Goal: Transaction & Acquisition: Purchase product/service

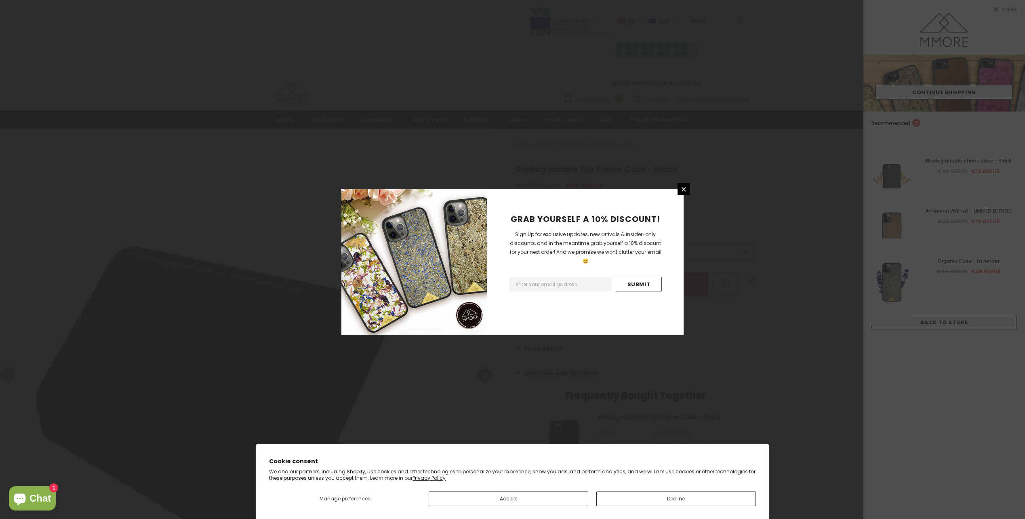
type input "0"
click at [645, 278] on input "Submit" at bounding box center [639, 284] width 46 height 15
click at [684, 188] on icon at bounding box center [683, 189] width 7 height 7
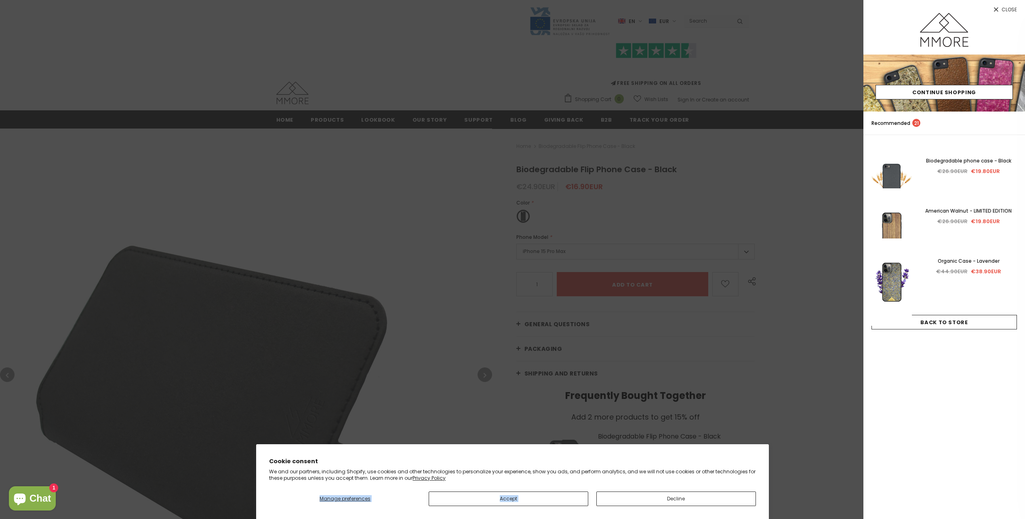
drag, startPoint x: 667, startPoint y: 479, endPoint x: 667, endPoint y: 490, distance: 11.3
click at [667, 490] on div "Cookie consent We and our partners, including Shopify, use cookies and other te…" at bounding box center [512, 481] width 487 height 49
drag, startPoint x: 667, startPoint y: 490, endPoint x: 665, endPoint y: 500, distance: 10.2
click at [665, 500] on button "Decline" at bounding box center [676, 498] width 160 height 15
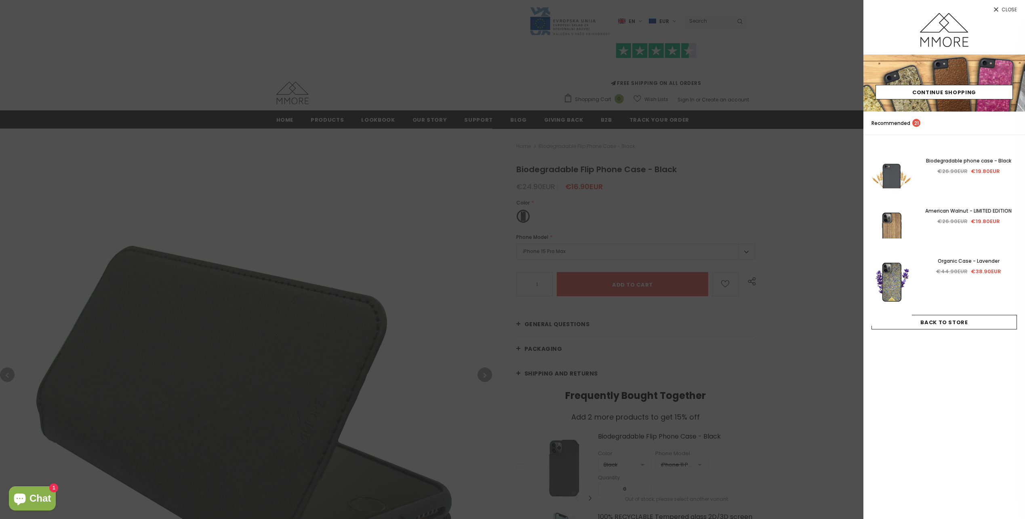
click at [809, 345] on div at bounding box center [512, 259] width 1025 height 519
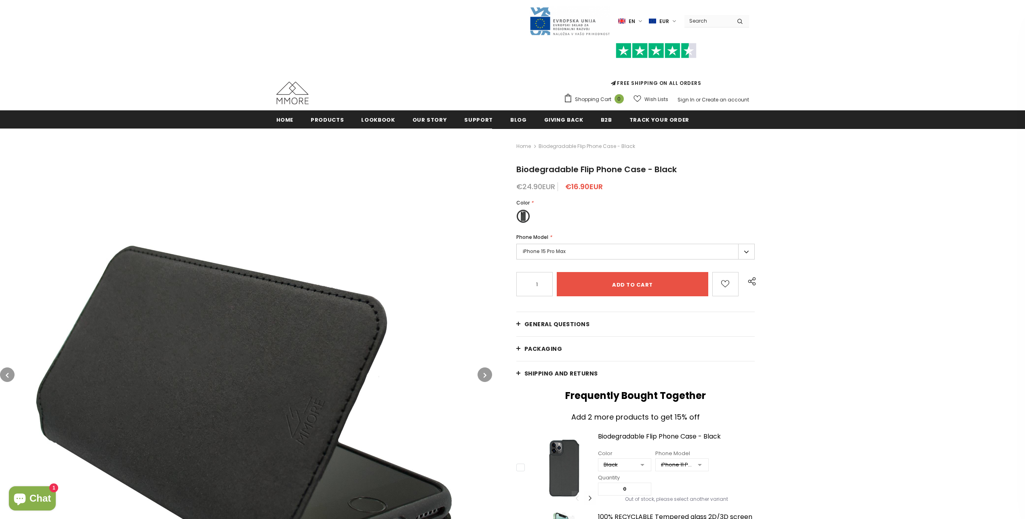
click at [595, 247] on label "iPhone 15 Pro Max" at bounding box center [635, 252] width 239 height 16
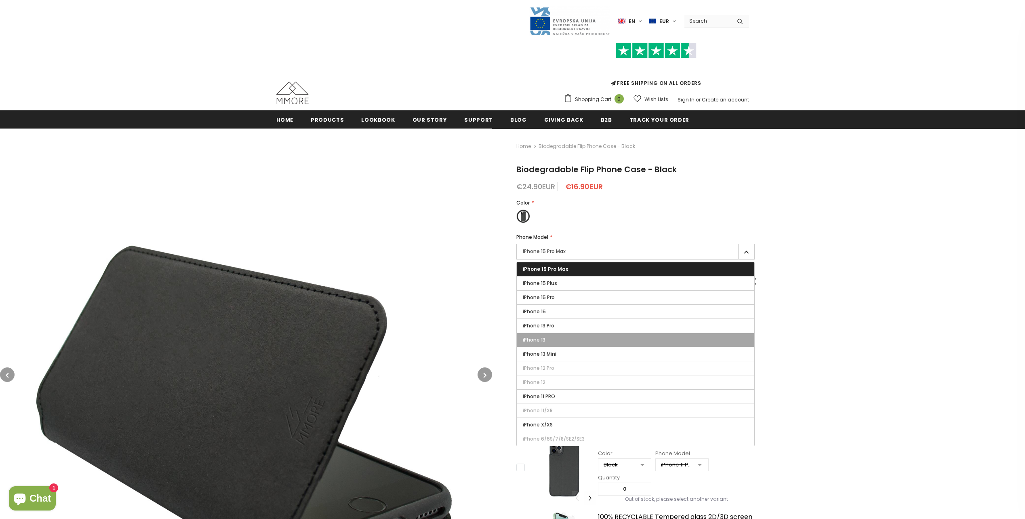
click at [561, 339] on label "iPhone 13" at bounding box center [636, 340] width 238 height 14
click at [0, 0] on input "iPhone 13" at bounding box center [0, 0] width 0 height 0
type input "Sold Out"
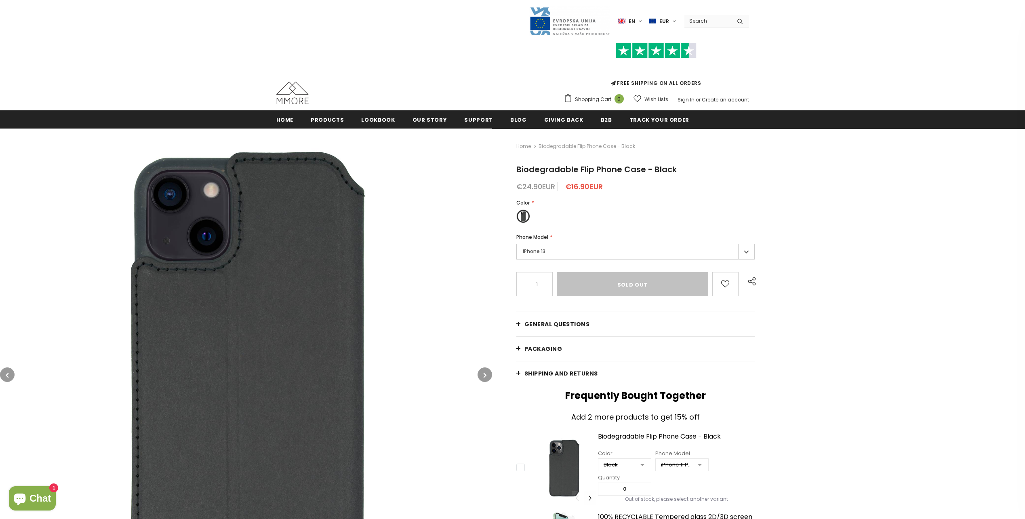
click at [643, 20] on label "en" at bounding box center [631, 21] width 26 height 12
click at [627, 48] on span "de" at bounding box center [624, 49] width 6 height 6
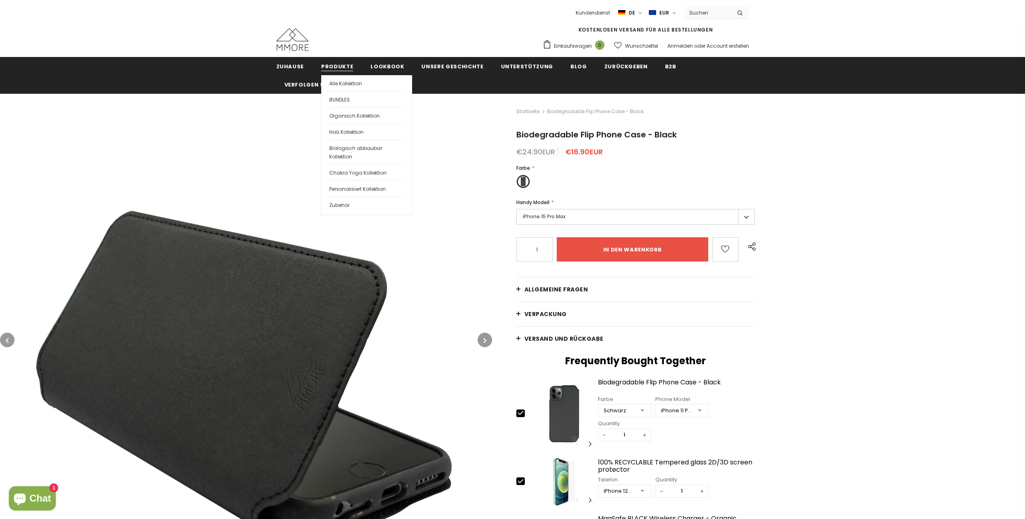
click at [334, 69] on span "Produkte" at bounding box center [337, 67] width 32 height 8
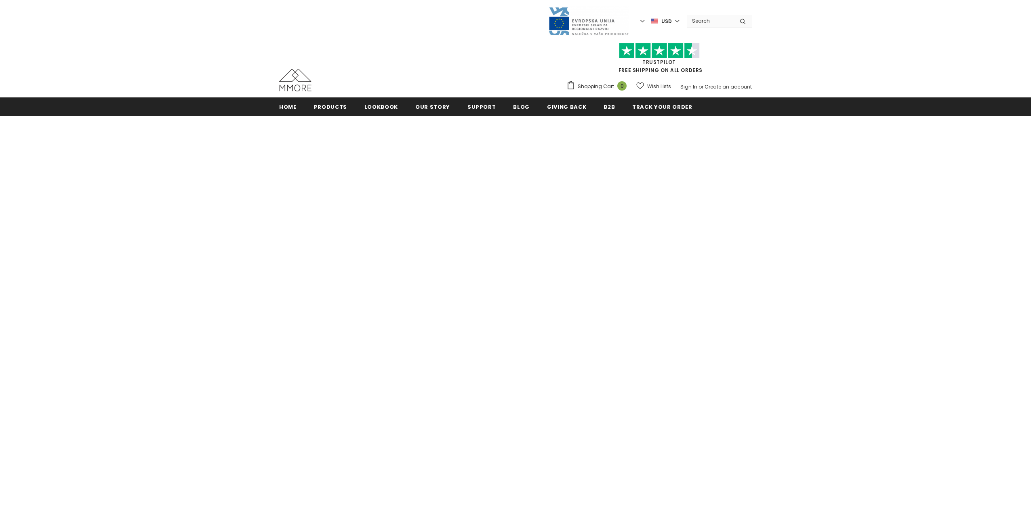
click at [336, 65] on div "Trustpilot FREE SHIPPING ON ALL ORDERS Shopping Cart 0 Close Your bag 0 items Y…" at bounding box center [515, 64] width 473 height 57
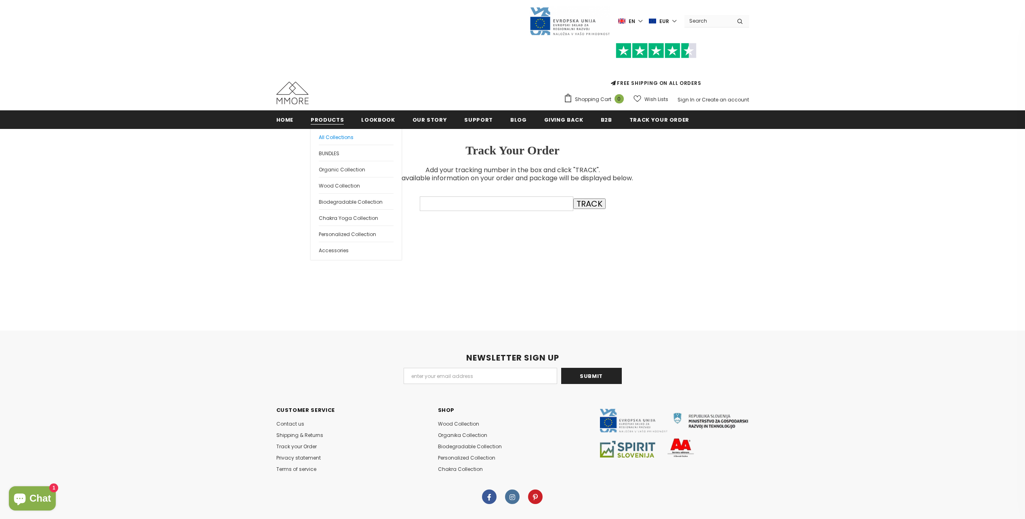
click at [328, 137] on span "All Collections" at bounding box center [336, 137] width 35 height 7
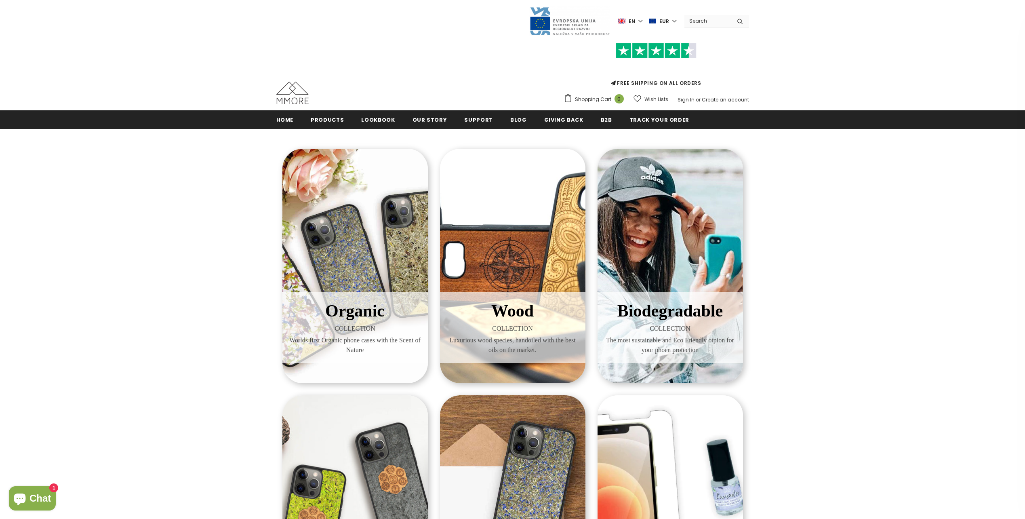
click at [633, 21] on span "en" at bounding box center [632, 21] width 6 height 8
click at [624, 49] on span "de" at bounding box center [624, 49] width 6 height 6
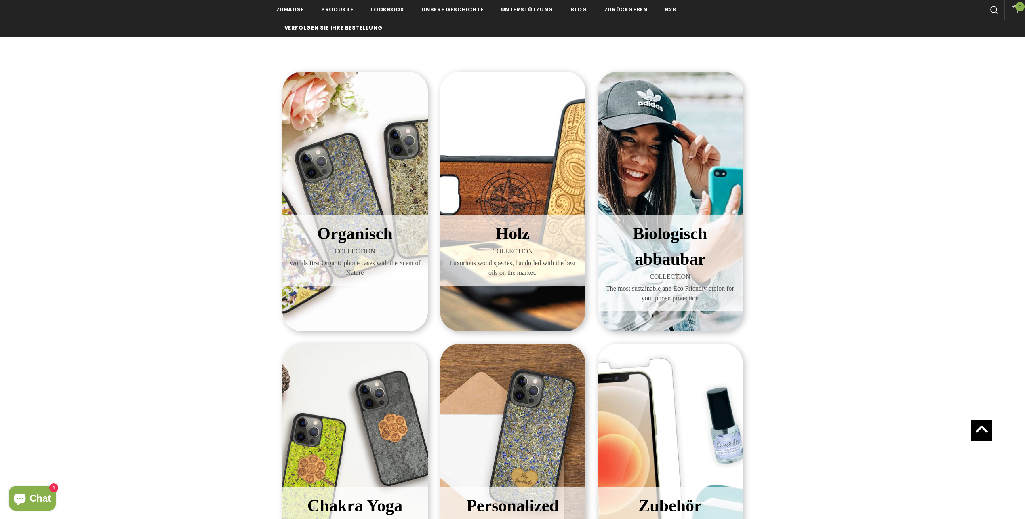
scroll to position [40, 0]
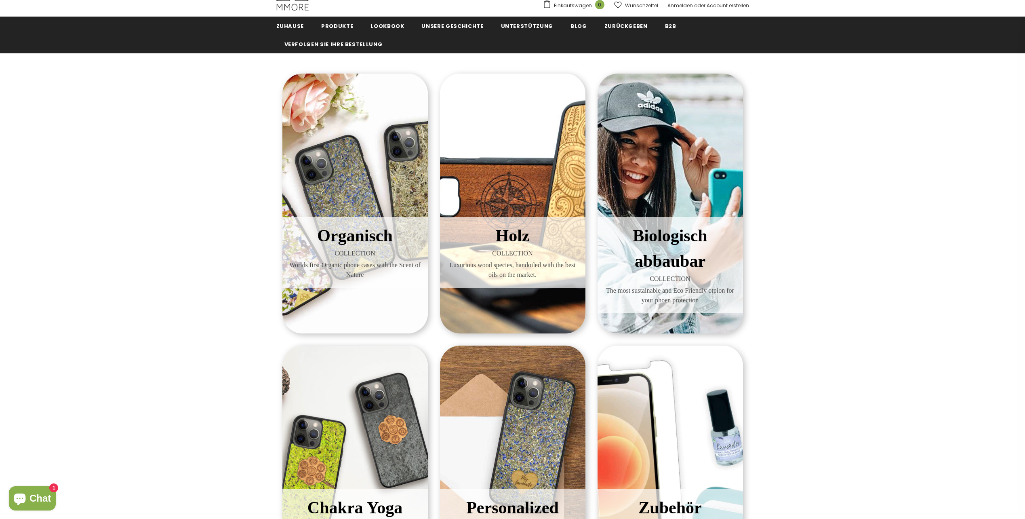
click at [361, 238] on span "Organisch" at bounding box center [355, 235] width 76 height 19
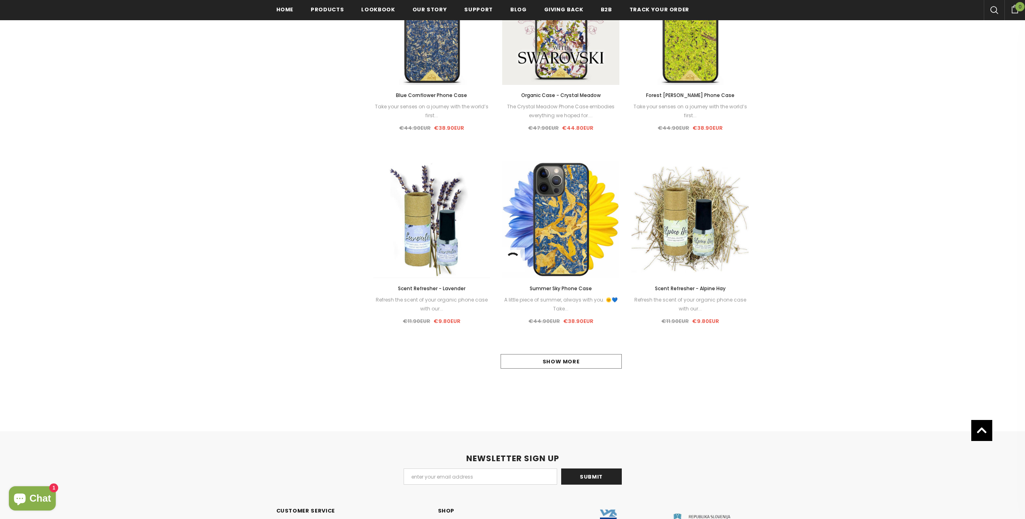
scroll to position [646, 0]
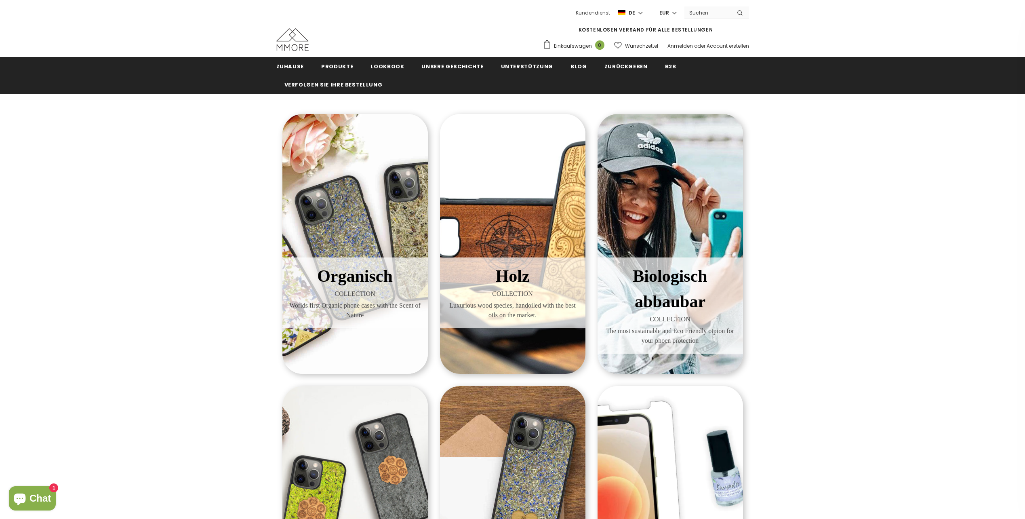
scroll to position [40, 0]
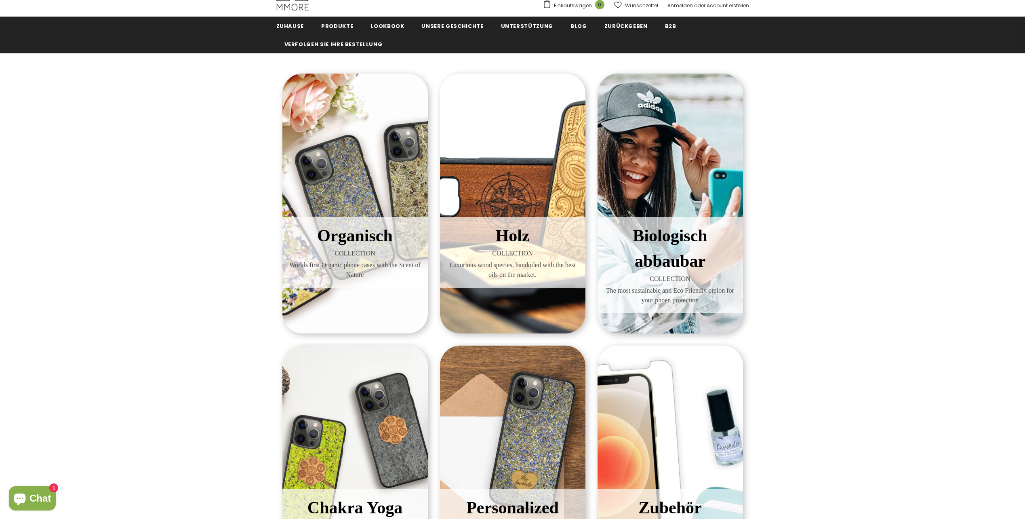
click at [529, 244] on span "Holz" at bounding box center [513, 235] width 34 height 19
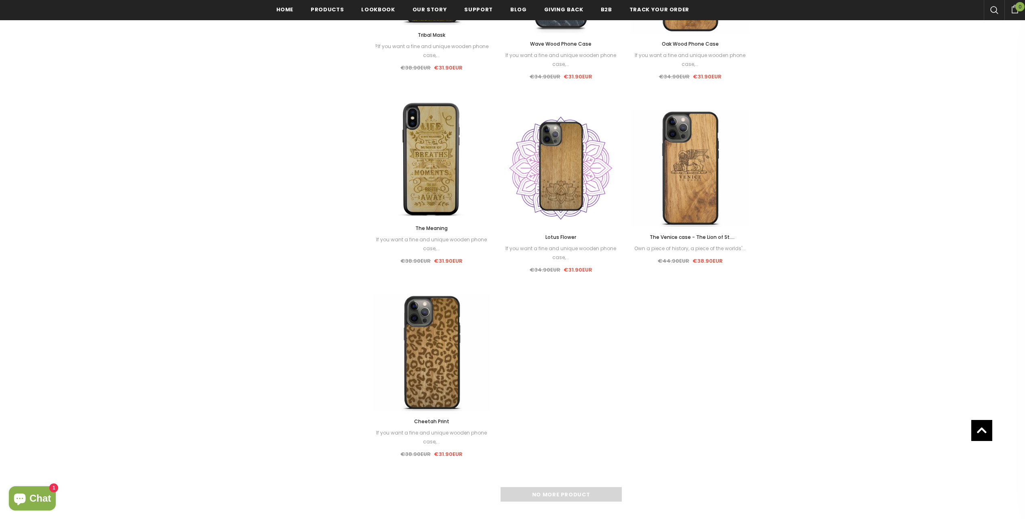
scroll to position [889, 0]
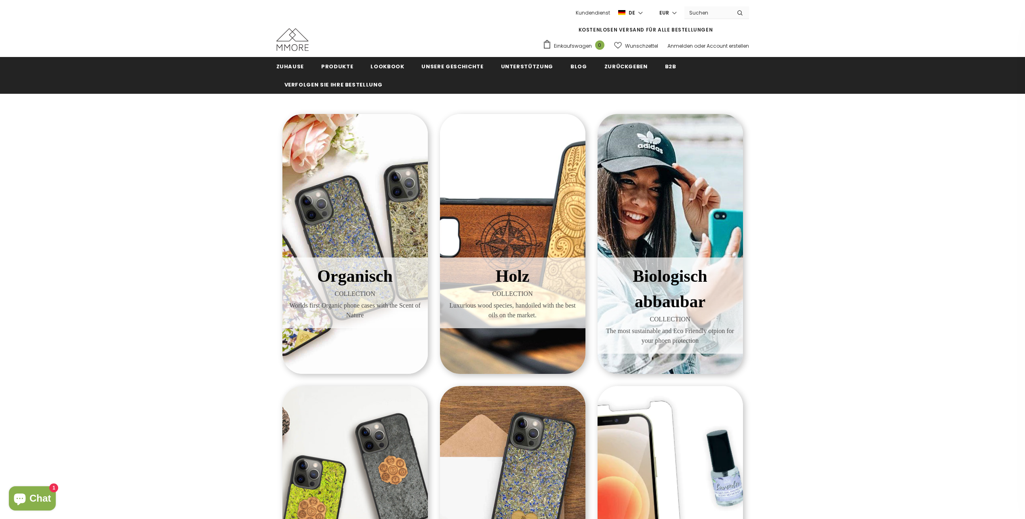
scroll to position [40, 0]
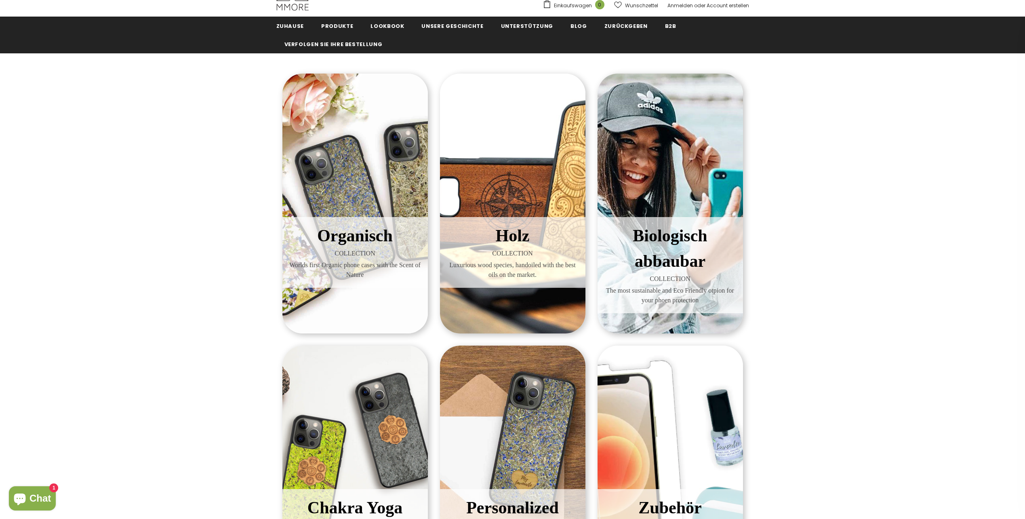
click at [680, 242] on span "Biologisch abbaubar" at bounding box center [670, 248] width 74 height 44
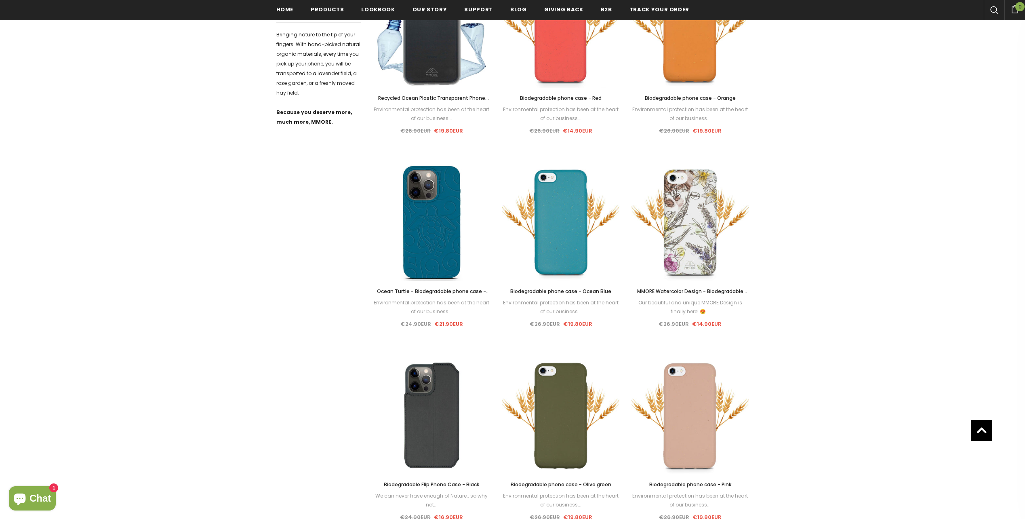
scroll to position [485, 0]
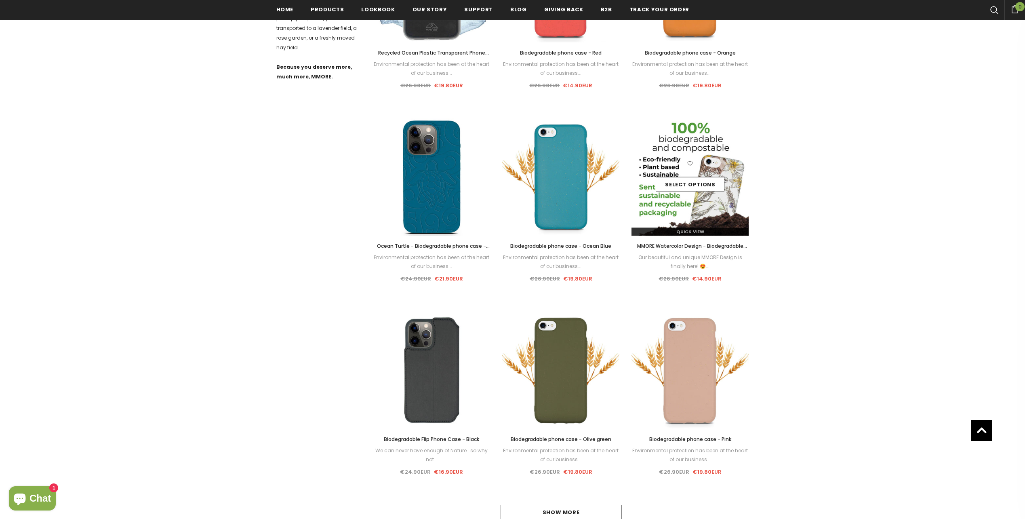
click at [697, 162] on div "Select options" at bounding box center [689, 177] width 117 height 38
click at [687, 206] on img at bounding box center [689, 176] width 117 height 117
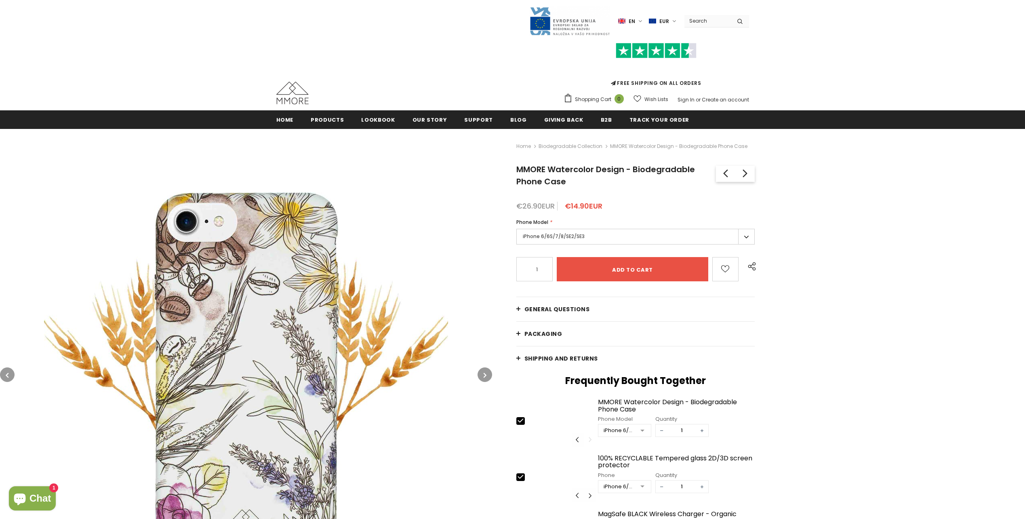
click at [667, 237] on label "iPhone 6/6S/7/8/SE2/SE3" at bounding box center [635, 237] width 239 height 16
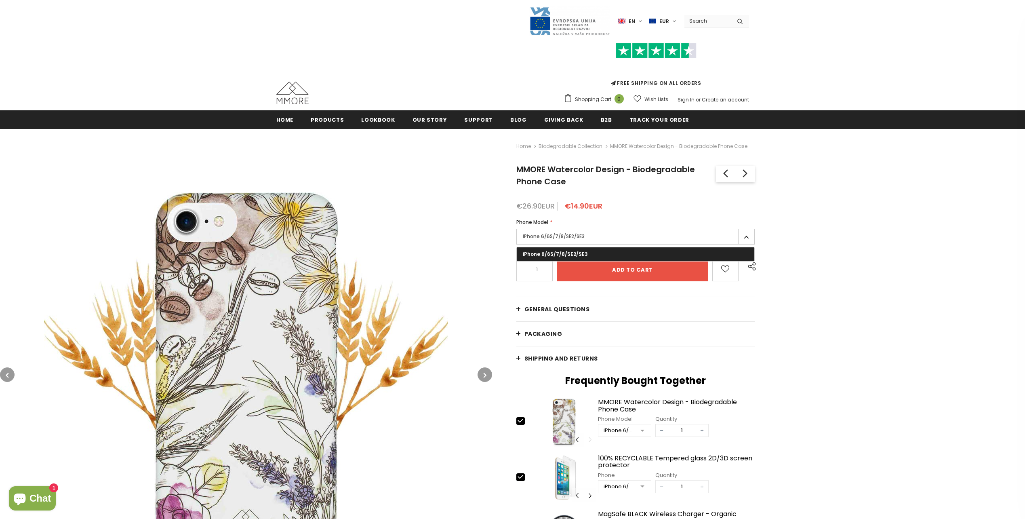
click at [667, 237] on label "iPhone 6/6S/7/8/SE2/SE3" at bounding box center [635, 237] width 239 height 16
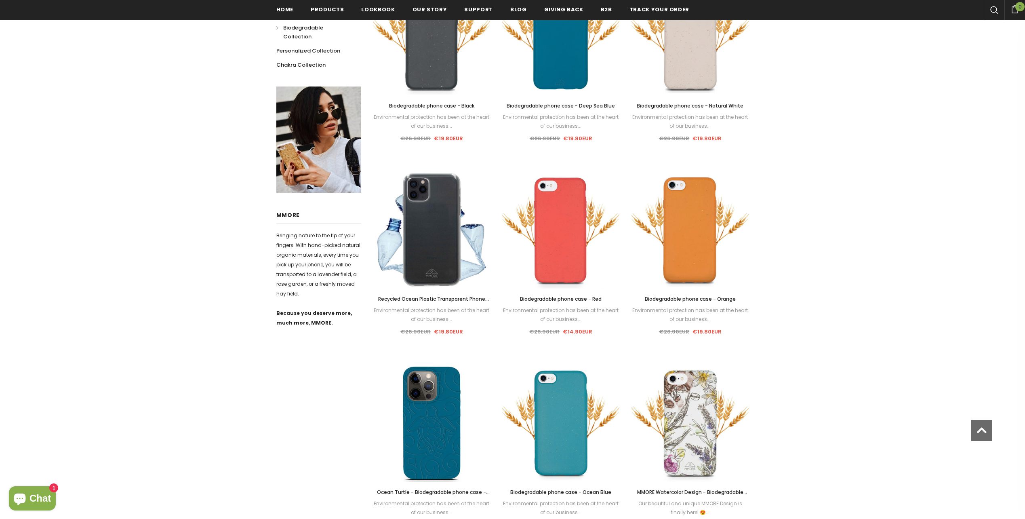
scroll to position [242, 0]
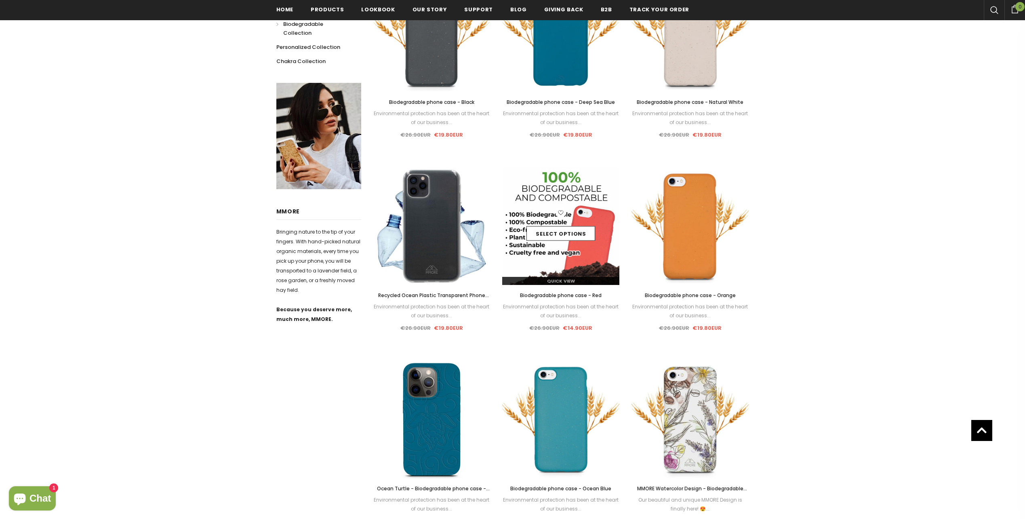
click at [570, 215] on div "Select options" at bounding box center [560, 226] width 117 height 38
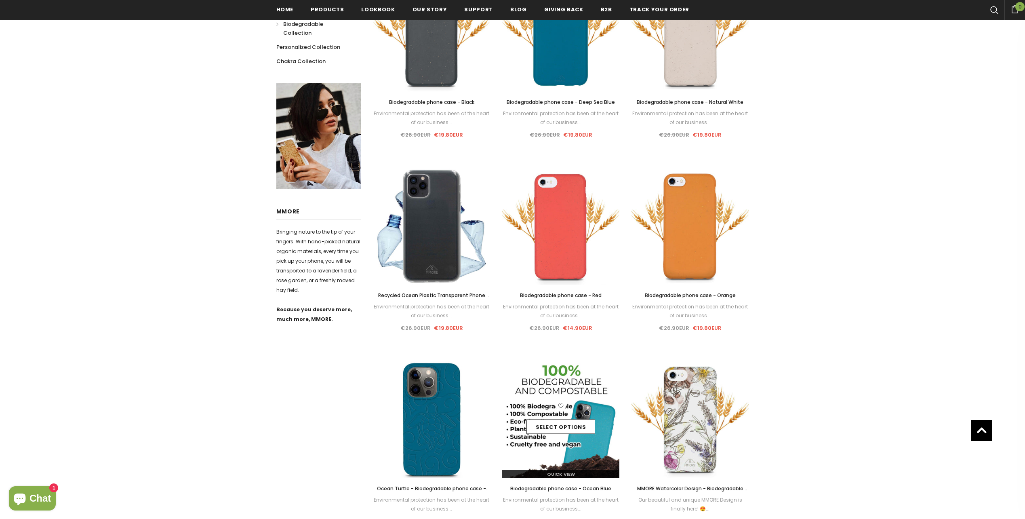
click at [562, 406] on icon at bounding box center [560, 405] width 11 height 11
click at [575, 427] on link "Select options" at bounding box center [560, 426] width 69 height 15
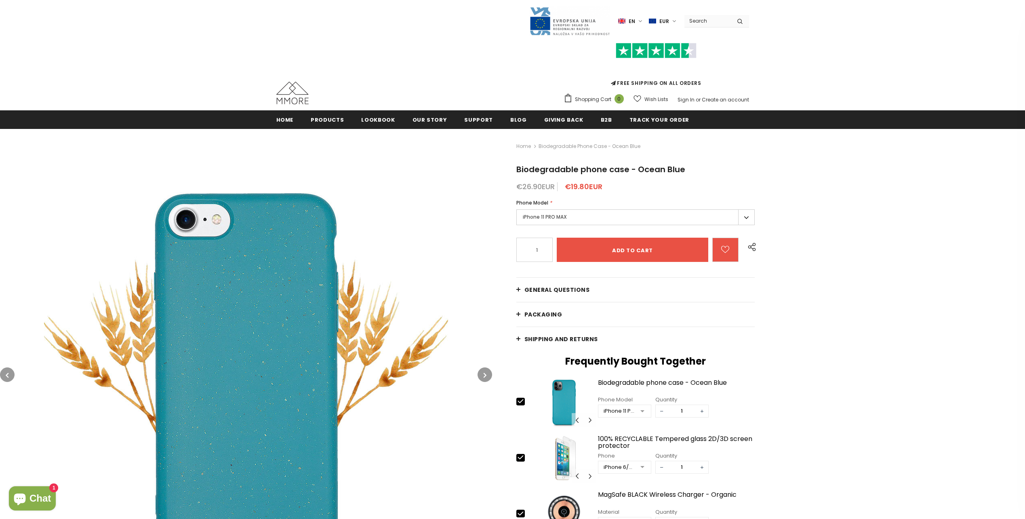
click at [588, 215] on label "iPhone 11 PRO MAX" at bounding box center [635, 217] width 239 height 16
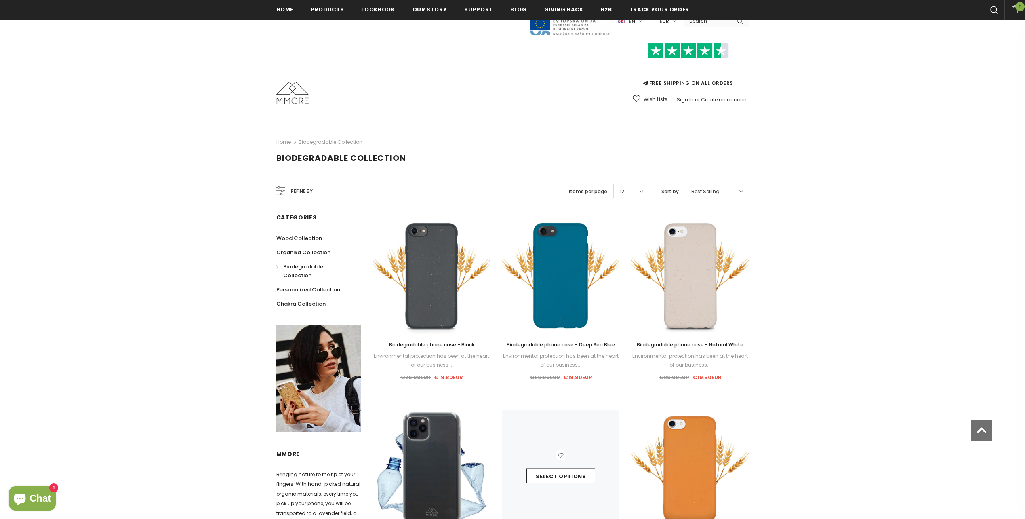
scroll to position [242, 0]
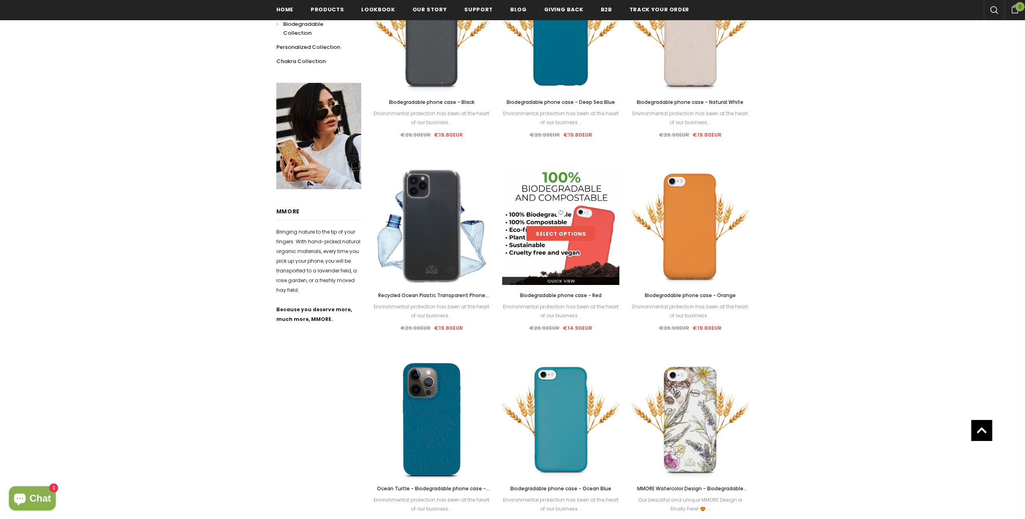
click at [559, 232] on link "Select options" at bounding box center [560, 233] width 69 height 15
